Goal: Information Seeking & Learning: Understand process/instructions

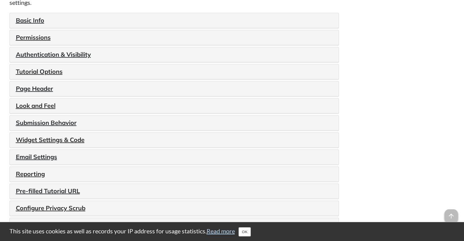
scroll to position [744, 0]
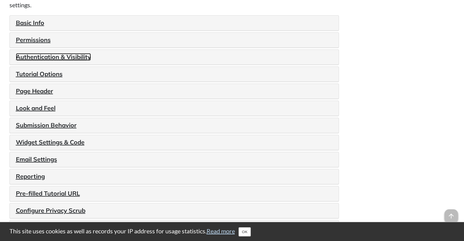
click at [79, 61] on link "Authentication & Visibility" at bounding box center [53, 57] width 75 height 8
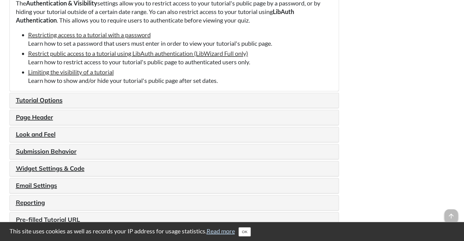
scroll to position [818, 0]
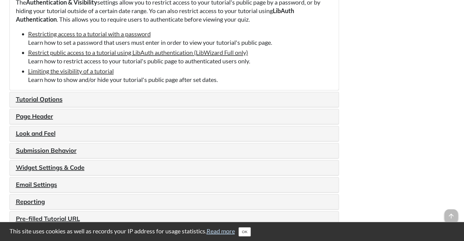
click at [254, 104] on h4 "Tutorial Options" at bounding box center [174, 99] width 317 height 9
click at [61, 103] on link "Tutorial Options" at bounding box center [39, 100] width 47 height 8
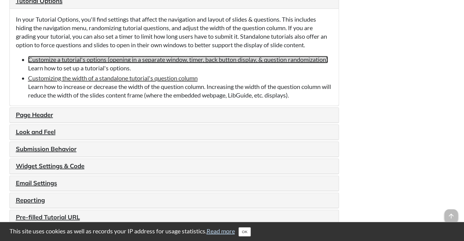
click at [310, 63] on link "Customize a tutorial's options (opening in a separate window, timer, back butto…" at bounding box center [178, 59] width 300 height 7
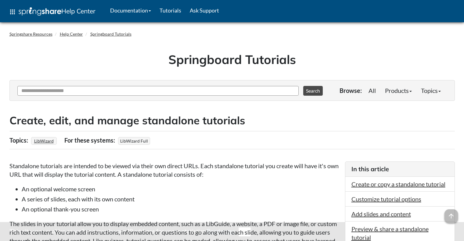
scroll to position [818, 0]
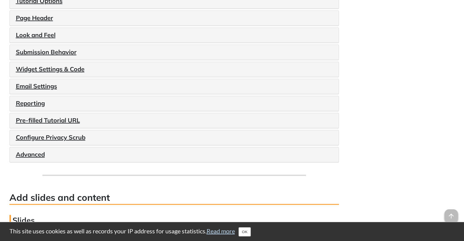
click at [185, 39] on h4 "Look and Feel" at bounding box center [174, 35] width 317 height 9
click at [38, 39] on link "Look and Feel" at bounding box center [36, 35] width 40 height 8
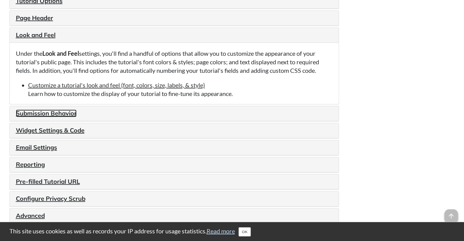
click at [48, 117] on link "Submission Behavior" at bounding box center [46, 114] width 61 height 8
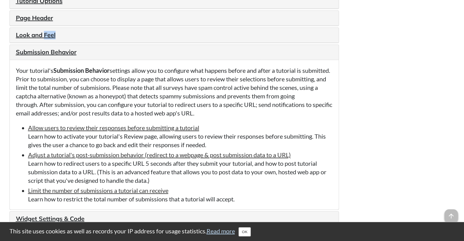
drag, startPoint x: 62, startPoint y: 45, endPoint x: 45, endPoint y: 43, distance: 17.0
click at [45, 39] on h4 "Look and Feel" at bounding box center [174, 35] width 317 height 9
click at [45, 39] on link "Look and Feel" at bounding box center [36, 35] width 40 height 8
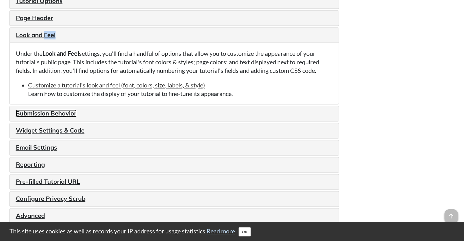
click at [67, 117] on link "Submission Behavior" at bounding box center [46, 114] width 61 height 8
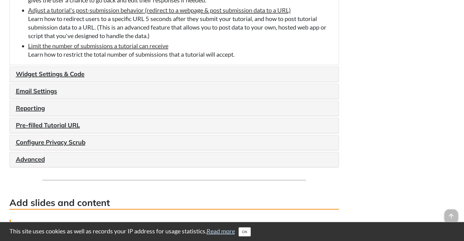
scroll to position [964, 0]
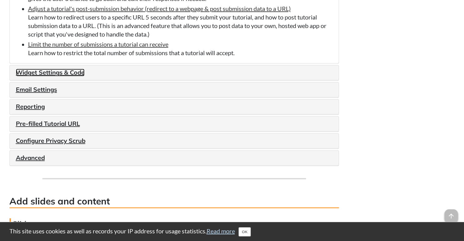
click at [58, 76] on link "Widget Settings & Code" at bounding box center [50, 73] width 69 height 8
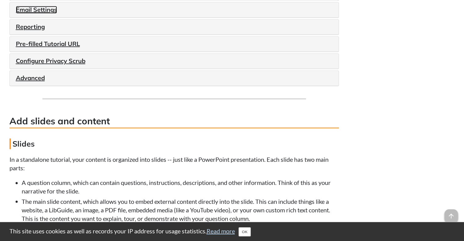
click at [38, 13] on link "Email Settings" at bounding box center [36, 10] width 41 height 8
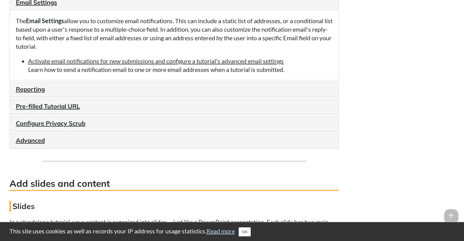
scroll to position [903, 0]
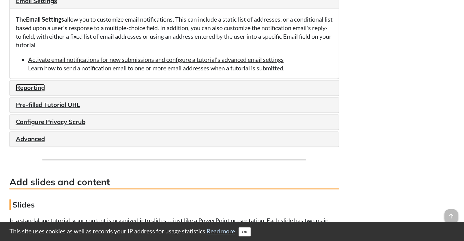
click at [39, 92] on link "Reporting" at bounding box center [30, 88] width 29 height 8
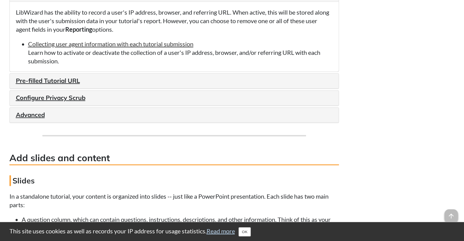
scroll to position [928, 0]
click at [56, 84] on link "Pre-filled Tutorial URL" at bounding box center [48, 81] width 64 height 8
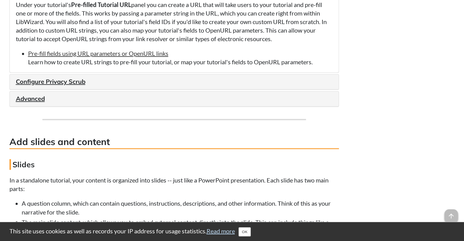
scroll to position [964, 0]
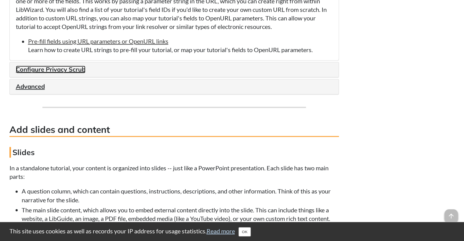
click at [83, 73] on link "Configure Privacy Scrub" at bounding box center [51, 70] width 70 height 8
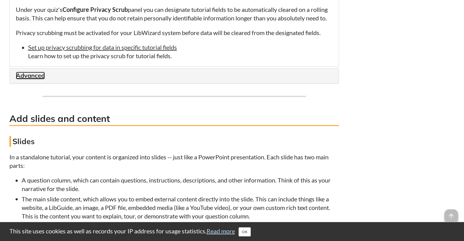
click at [39, 79] on link "Advanced" at bounding box center [30, 76] width 29 height 8
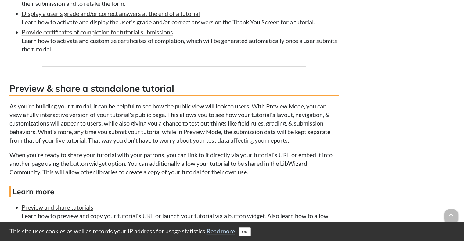
scroll to position [2893, 0]
